Goal: Find specific page/section: Find specific page/section

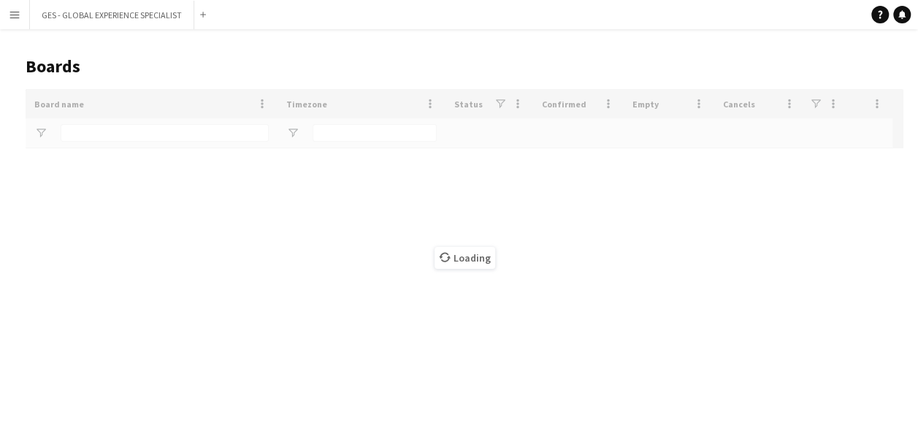
type input "***"
click at [22, 12] on button "Menu" at bounding box center [14, 14] width 29 height 29
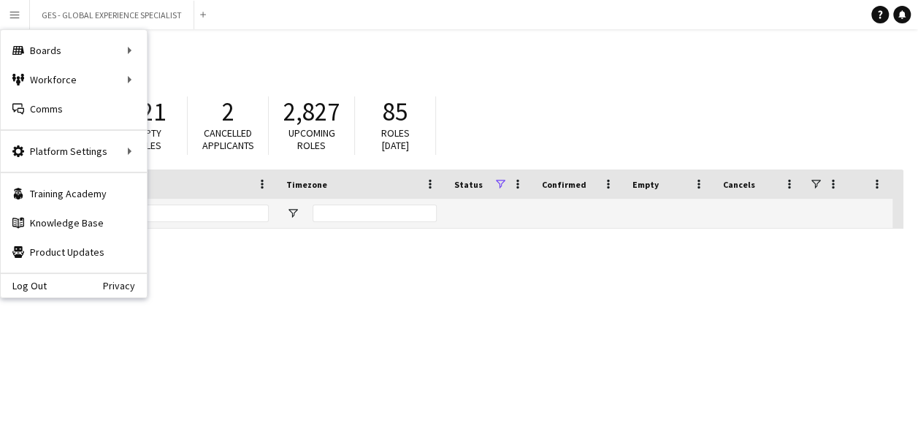
type input "***"
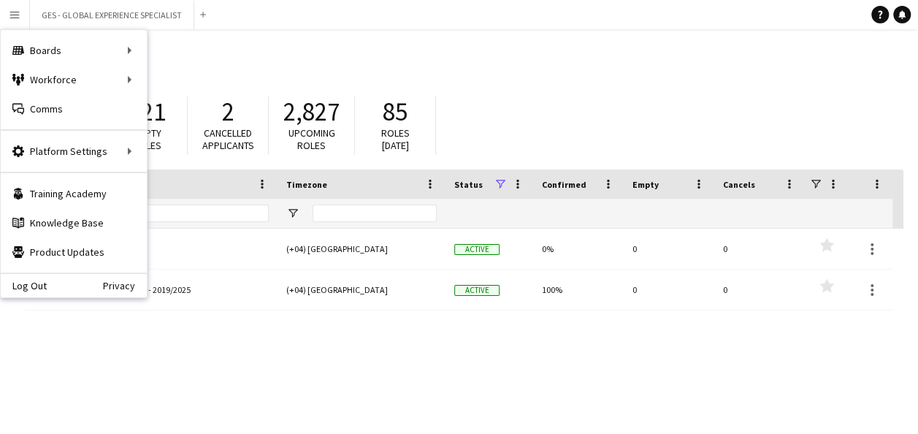
click at [60, 286] on div "Log Out Privacy" at bounding box center [74, 285] width 146 height 25
click at [35, 283] on link "Log Out" at bounding box center [24, 286] width 46 height 12
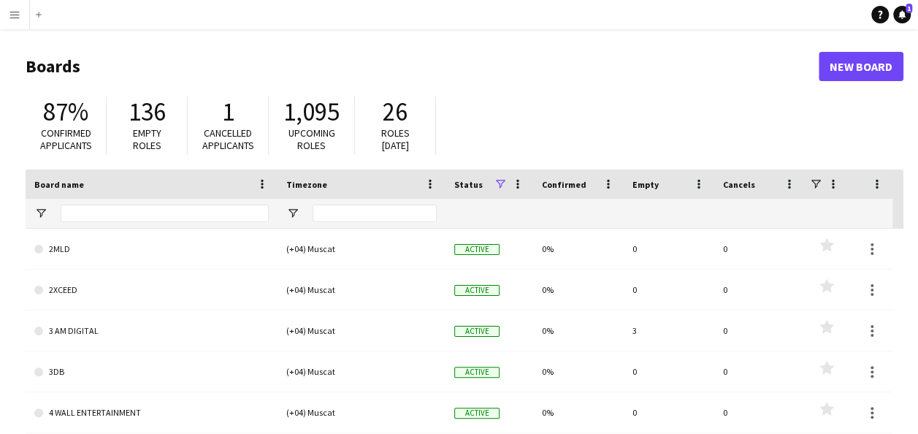
click at [15, 9] on app-icon "Menu" at bounding box center [15, 15] width 12 height 12
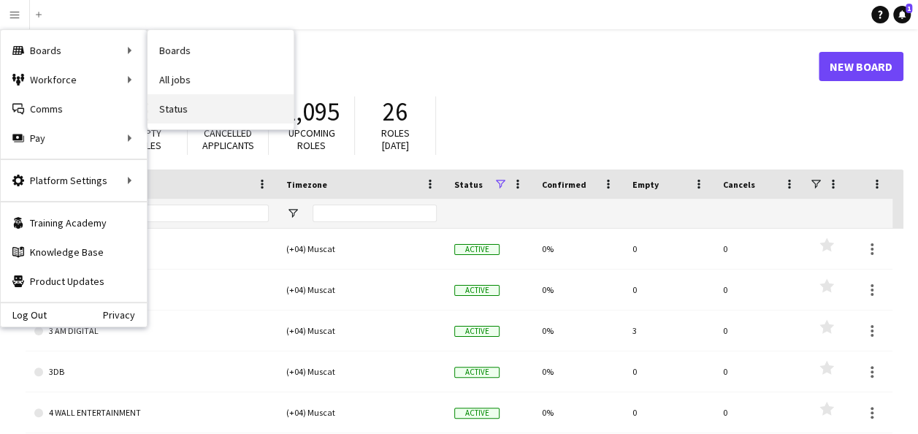
click at [210, 94] on link "Status" at bounding box center [221, 108] width 146 height 29
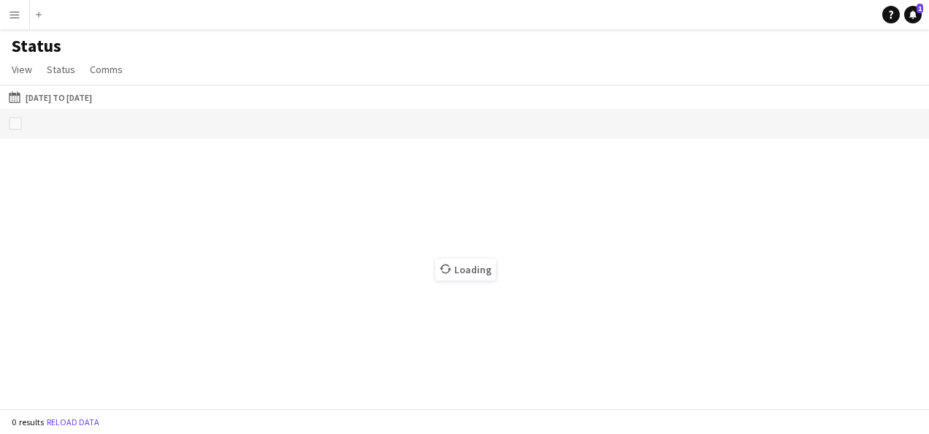
click at [12, 18] on app-icon "Menu" at bounding box center [15, 15] width 12 height 12
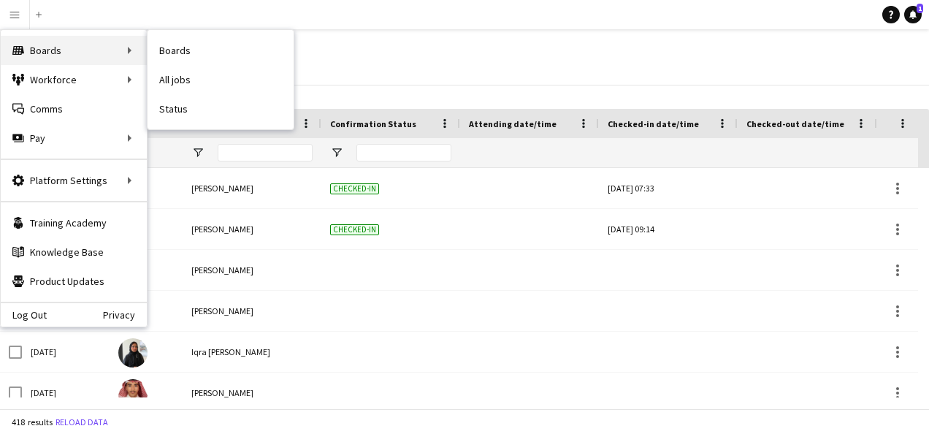
click at [58, 53] on div "Boards Boards" at bounding box center [74, 50] width 146 height 29
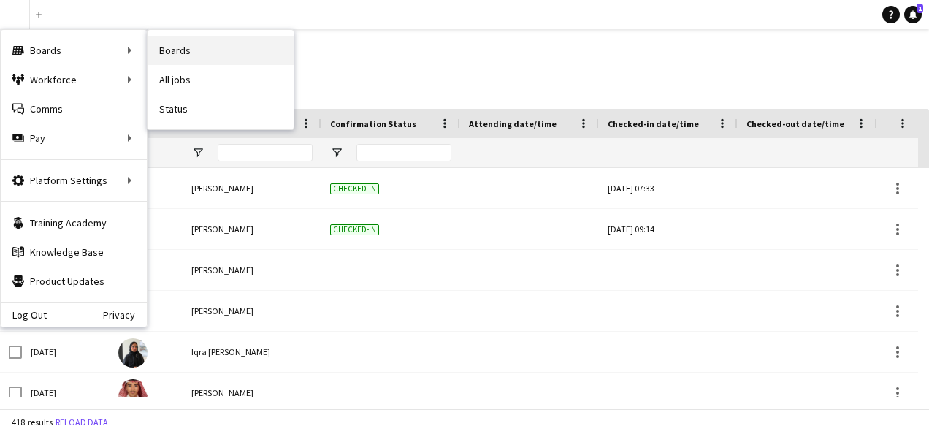
click at [172, 48] on link "Boards" at bounding box center [221, 50] width 146 height 29
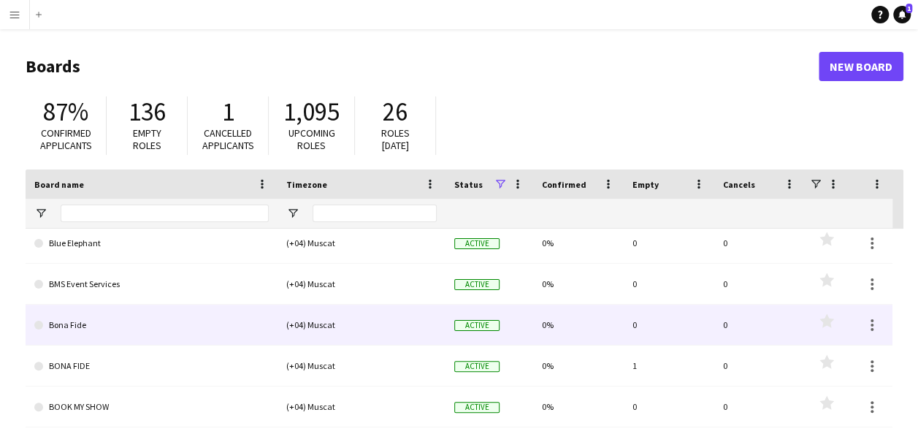
click at [127, 340] on link "Bona Fide" at bounding box center [151, 325] width 235 height 41
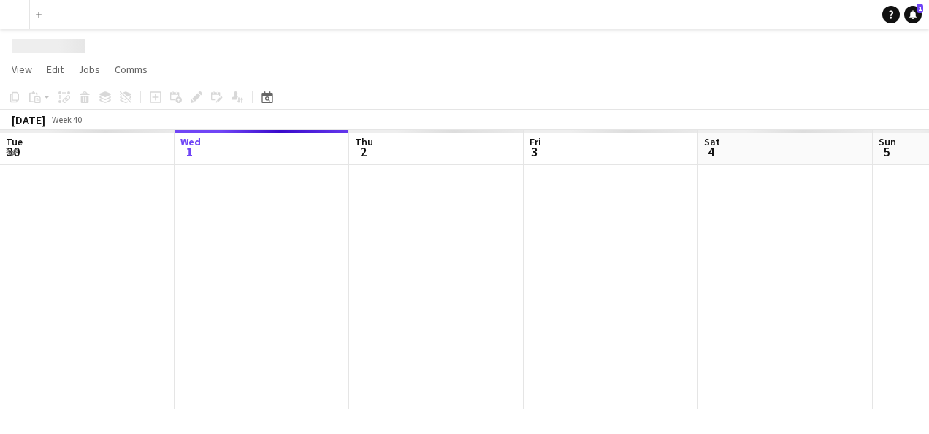
click at [127, 340] on div at bounding box center [611, 287] width 1921 height 244
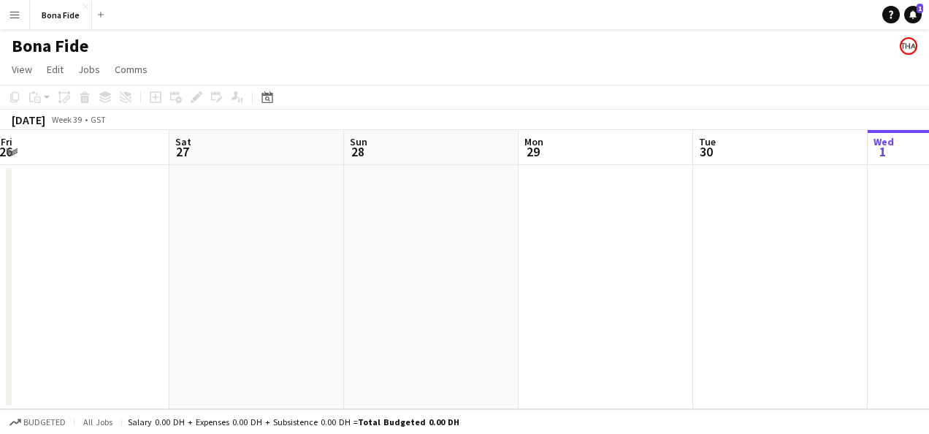
drag, startPoint x: 186, startPoint y: 270, endPoint x: 1202, endPoint y: 251, distance: 1016.5
click at [929, 251] on html "Menu Boards Boards Boards All jobs Status Workforce Workforce My Workforce Recr…" at bounding box center [464, 217] width 929 height 434
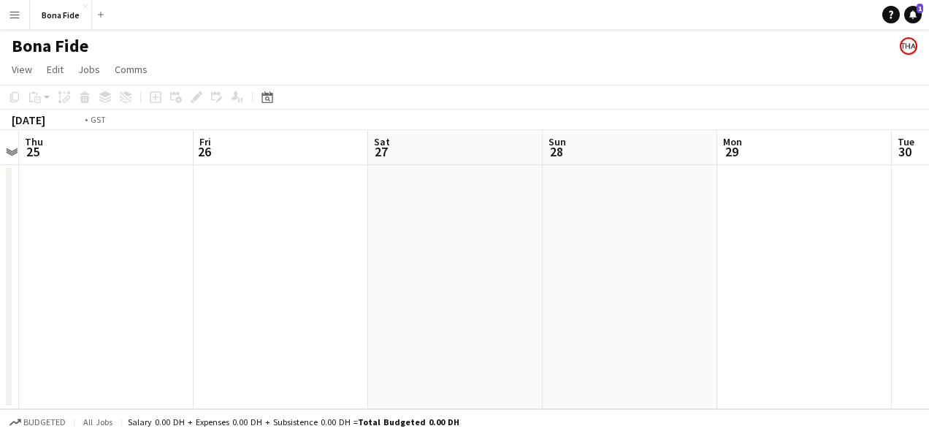
drag, startPoint x: 22, startPoint y: 238, endPoint x: 1230, endPoint y: 238, distance: 1208.5
click at [929, 238] on html "Menu Boards Boards Boards All jobs Status Workforce Workforce My Workforce Recr…" at bounding box center [464, 217] width 929 height 434
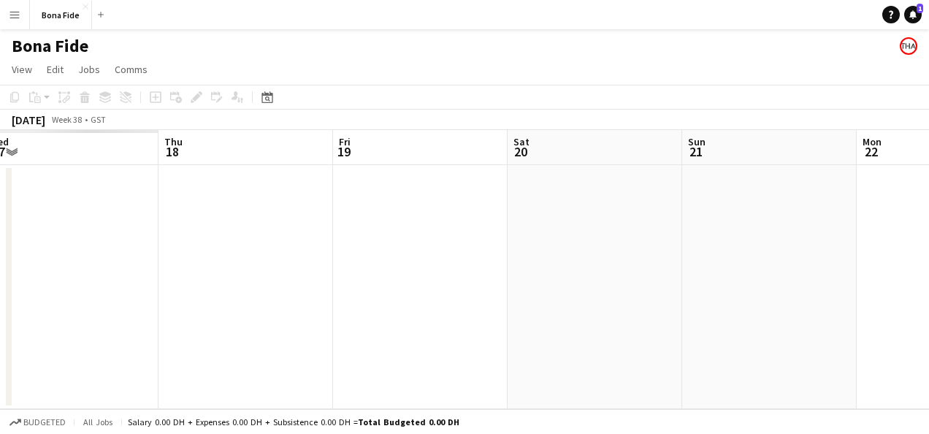
drag, startPoint x: 43, startPoint y: 237, endPoint x: 1203, endPoint y: 232, distance: 1160.3
click at [929, 232] on html "Menu Boards Boards Boards All jobs Status Workforce Workforce My Workforce Recr…" at bounding box center [464, 217] width 929 height 434
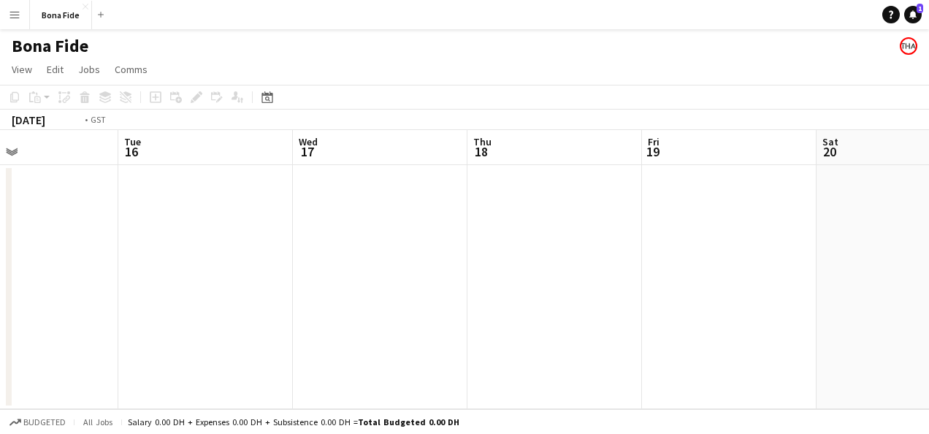
drag, startPoint x: 69, startPoint y: 279, endPoint x: 1279, endPoint y: 310, distance: 1209.6
click at [929, 310] on html "Menu Boards Boards Boards All jobs Status Workforce Workforce My Workforce Recr…" at bounding box center [464, 217] width 929 height 434
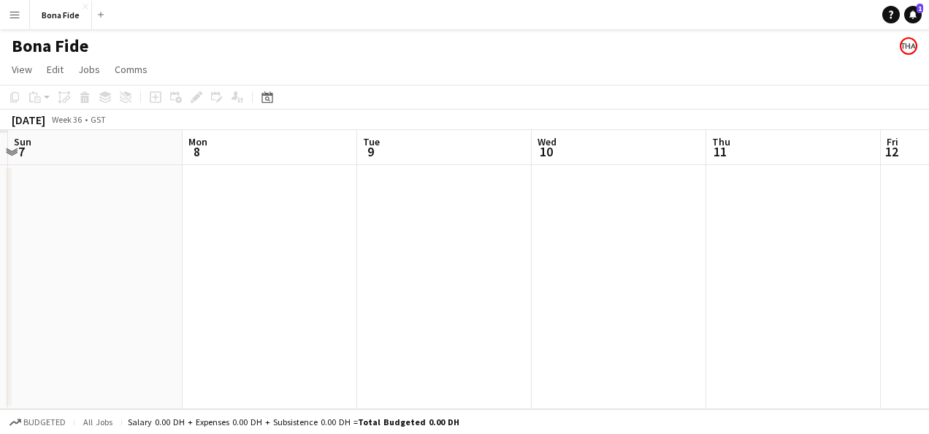
drag, startPoint x: 85, startPoint y: 290, endPoint x: 1515, endPoint y: 300, distance: 1430.7
click at [929, 300] on html "Menu Boards Boards Boards All jobs Status Workforce Workforce My Workforce Recr…" at bounding box center [464, 217] width 929 height 434
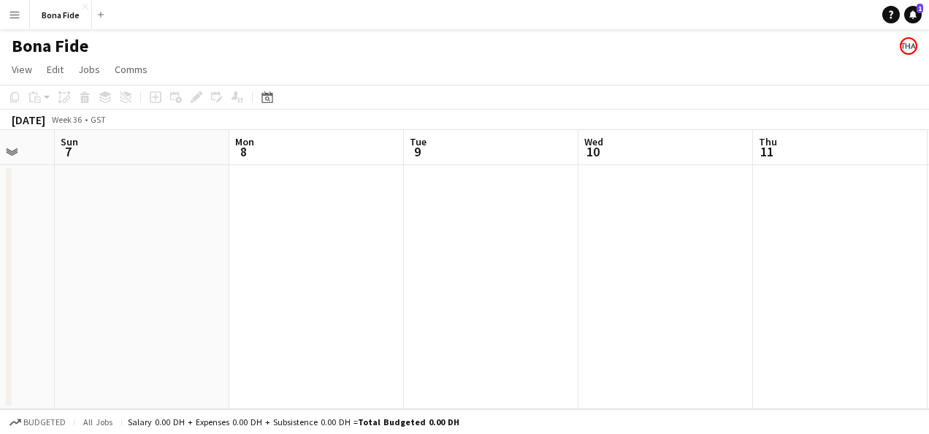
drag, startPoint x: 267, startPoint y: 321, endPoint x: 1223, endPoint y: 310, distance: 955.8
click at [929, 310] on html "Menu Boards Boards Boards All jobs Status Workforce Workforce My Workforce Recr…" at bounding box center [464, 217] width 929 height 434
